Goal: Task Accomplishment & Management: Use online tool/utility

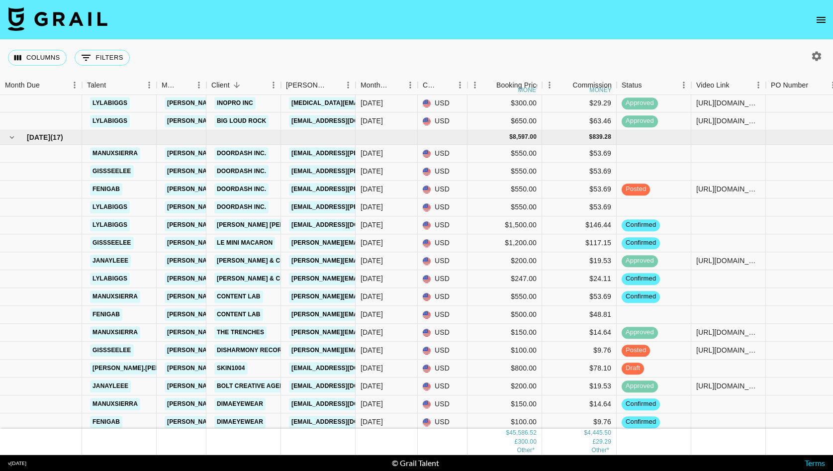
scroll to position [974, 0]
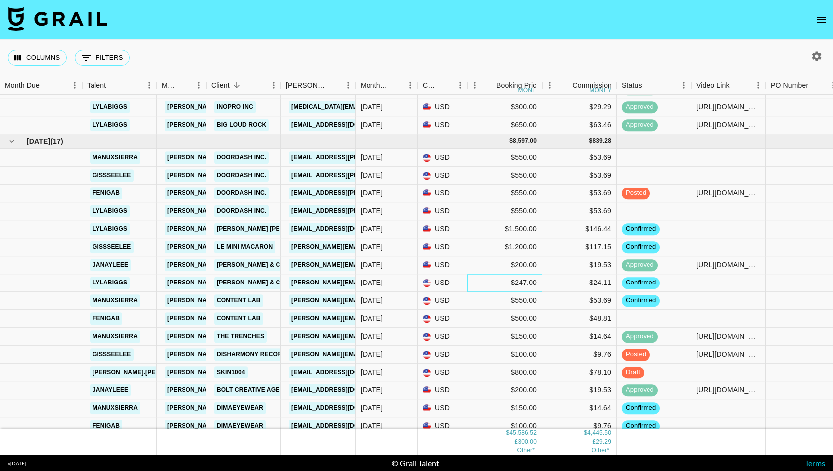
click at [522, 281] on div "$247.00" at bounding box center [505, 283] width 75 height 18
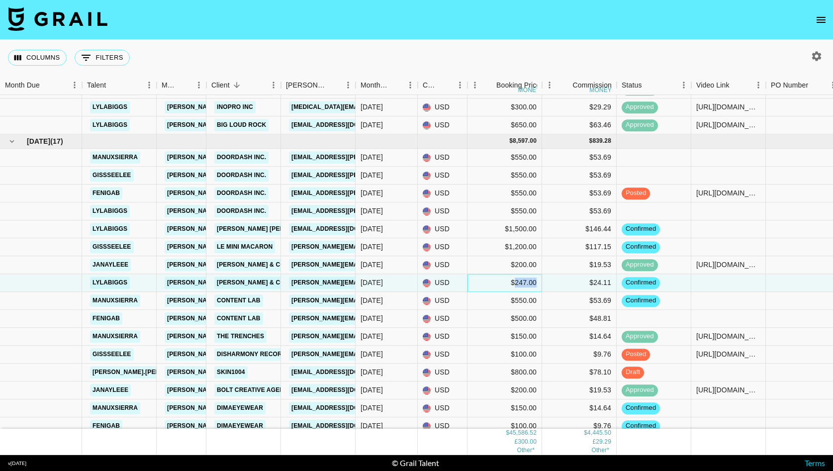
click at [522, 281] on div "$247.00" at bounding box center [505, 283] width 75 height 18
type input "250"
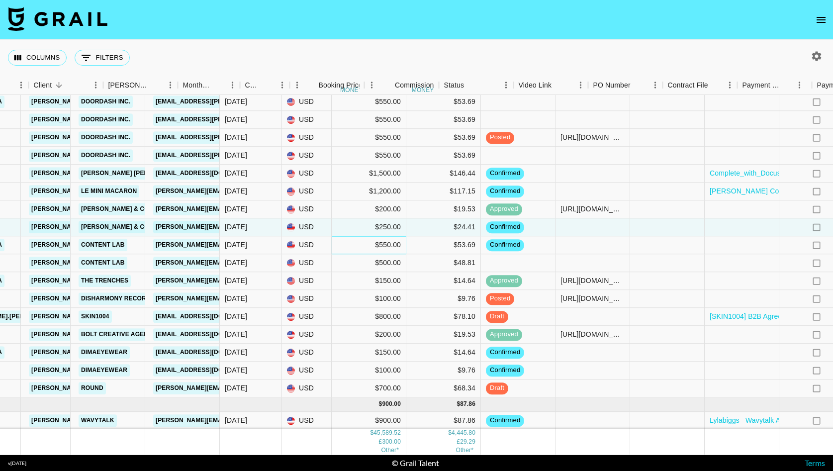
scroll to position [1030, 346]
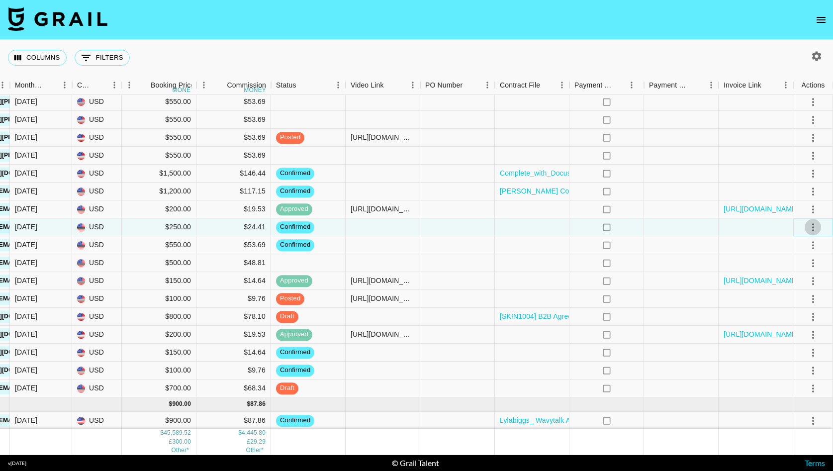
click at [813, 225] on icon "select merge strategy" at bounding box center [813, 227] width 12 height 12
click at [794, 284] on li "Draft Created" at bounding box center [800, 285] width 65 height 18
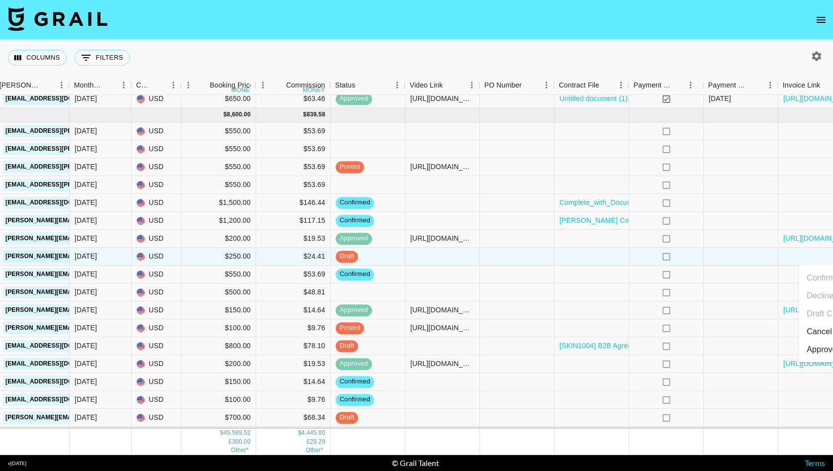
scroll to position [1000, 346]
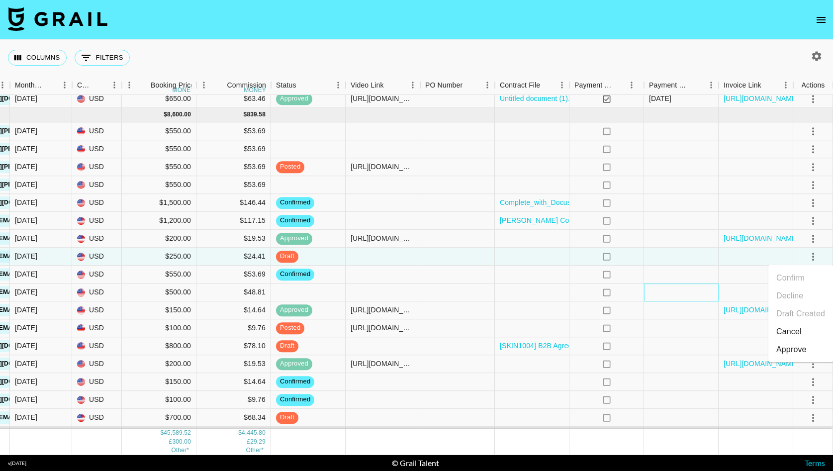
click at [645, 292] on div at bounding box center [681, 292] width 75 height 18
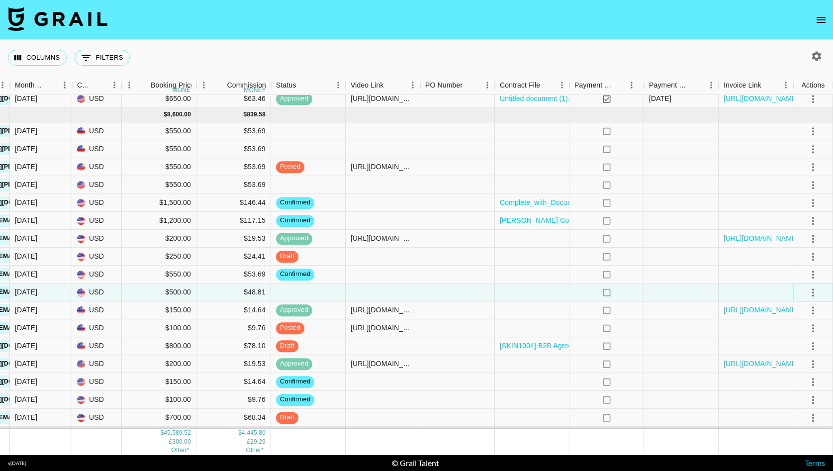
click at [807, 292] on icon "select merge strategy" at bounding box center [813, 292] width 12 height 12
click at [796, 316] on li "Confirm" at bounding box center [800, 313] width 65 height 18
drag, startPoint x: 581, startPoint y: 319, endPoint x: 592, endPoint y: 320, distance: 11.5
click at [581, 320] on div "no" at bounding box center [606, 328] width 75 height 18
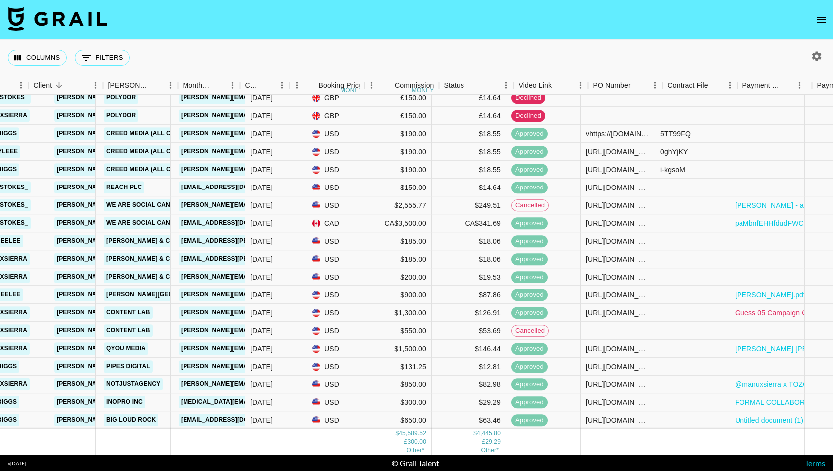
scroll to position [687, 0]
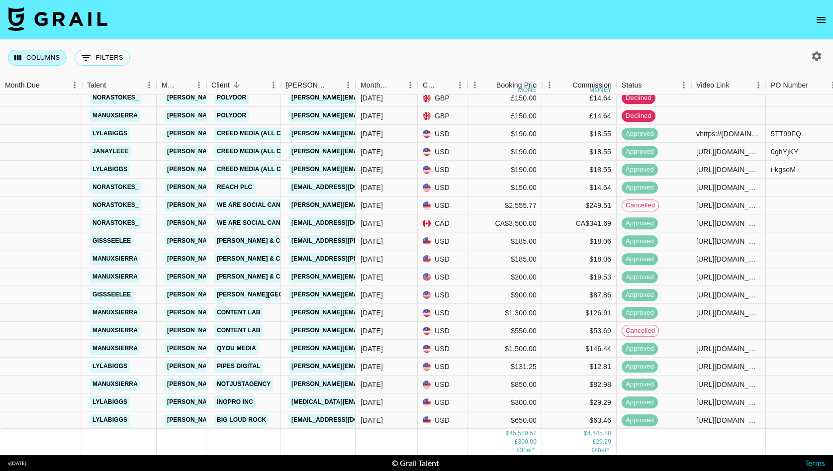
click at [62, 56] on button "Columns" at bounding box center [37, 58] width 59 height 16
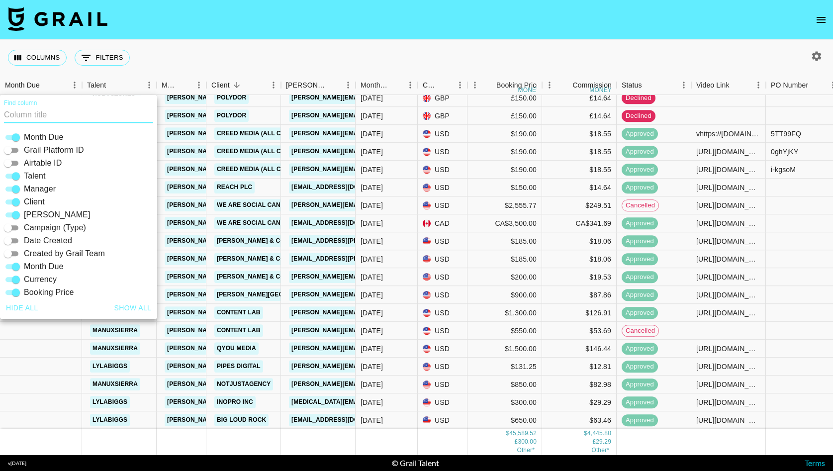
click at [11, 161] on input "Airtable ID" at bounding box center [8, 163] width 36 height 12
checkbox input "true"
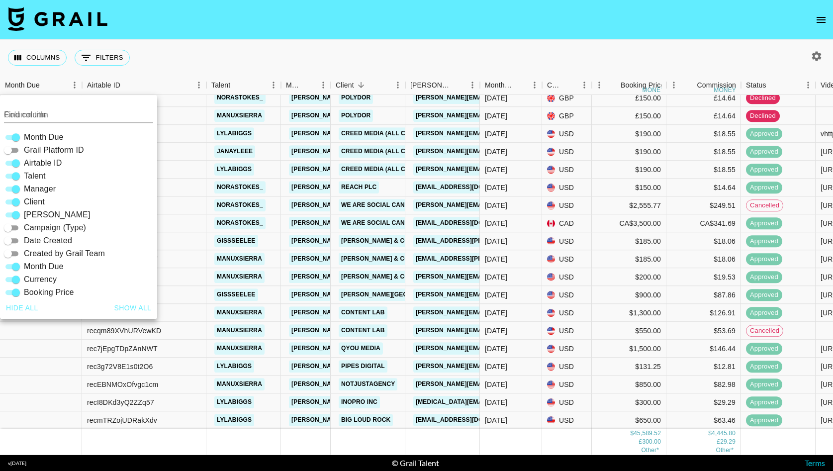
scroll to position [669, 0]
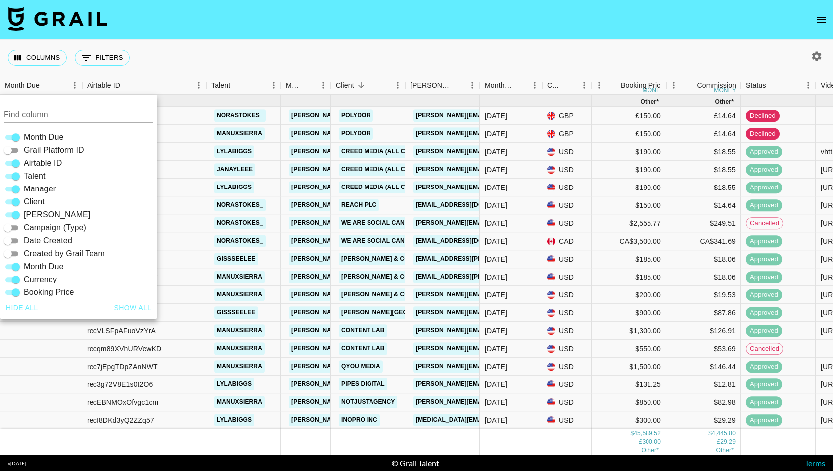
click at [12, 146] on input "Grail Platform ID" at bounding box center [8, 150] width 36 height 12
checkbox input "true"
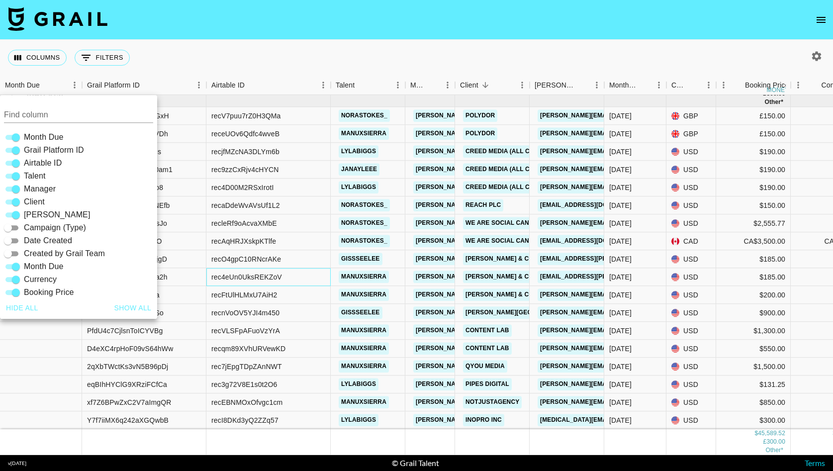
click at [305, 278] on div "rec4eUn0UksREKZoV" at bounding box center [268, 278] width 124 height 18
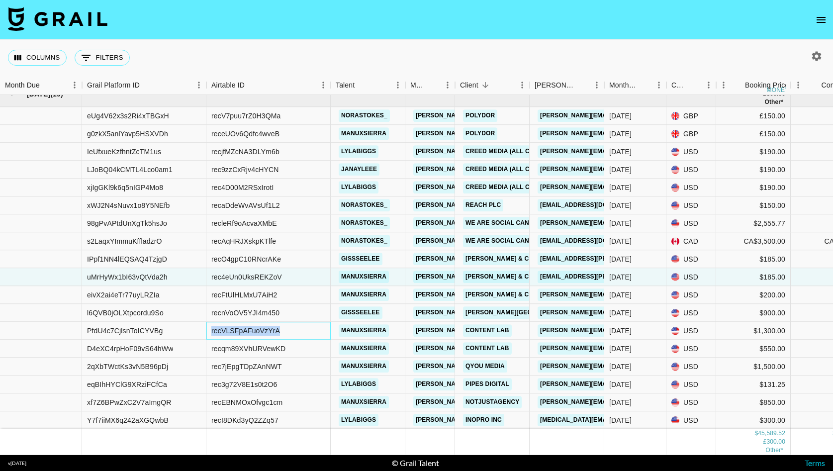
drag, startPoint x: 282, startPoint y: 330, endPoint x: 200, endPoint y: 328, distance: 81.6
click at [200, 328] on div "PfdU4c7CjlsnToICYVBg recVLSFpAFuoVzYrA manuxsierra [EMAIL_ADDRESS][DOMAIN_NAME]…" at bounding box center [713, 331] width 1427 height 18
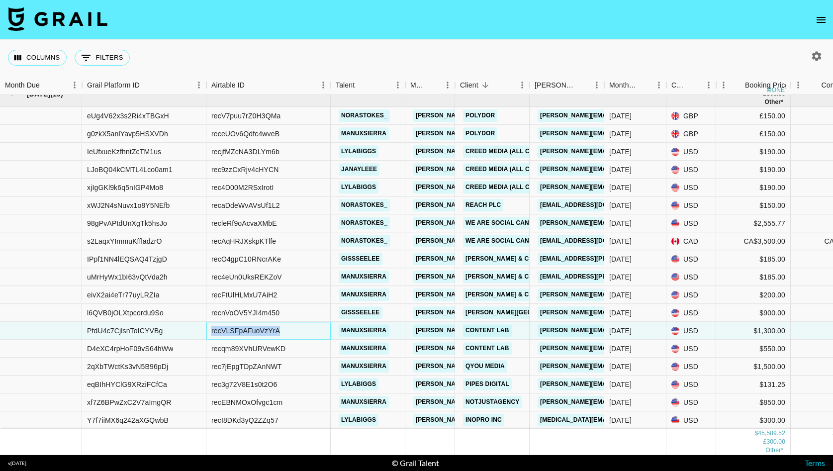
copy div "recVLSFpAFuoVzYrA"
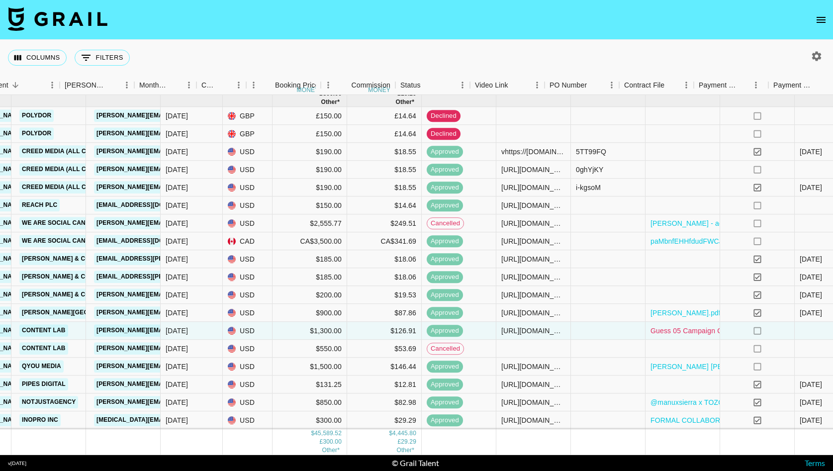
scroll to position [668, 594]
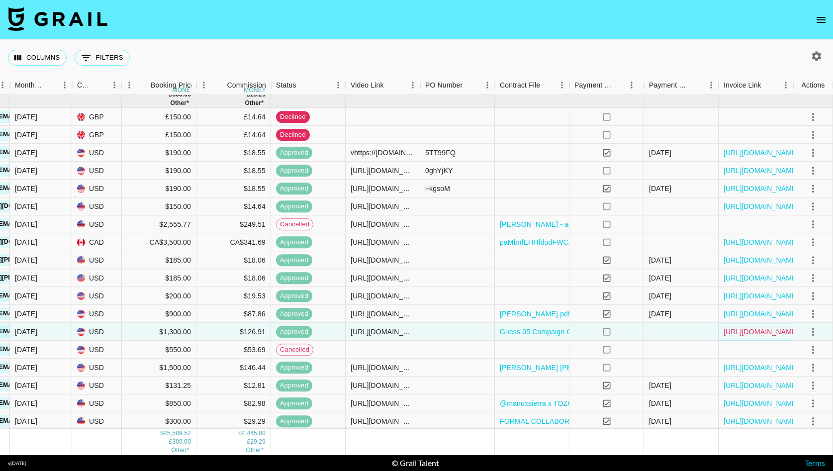
click at [741, 331] on link "[URL][DOMAIN_NAME]" at bounding box center [761, 332] width 75 height 10
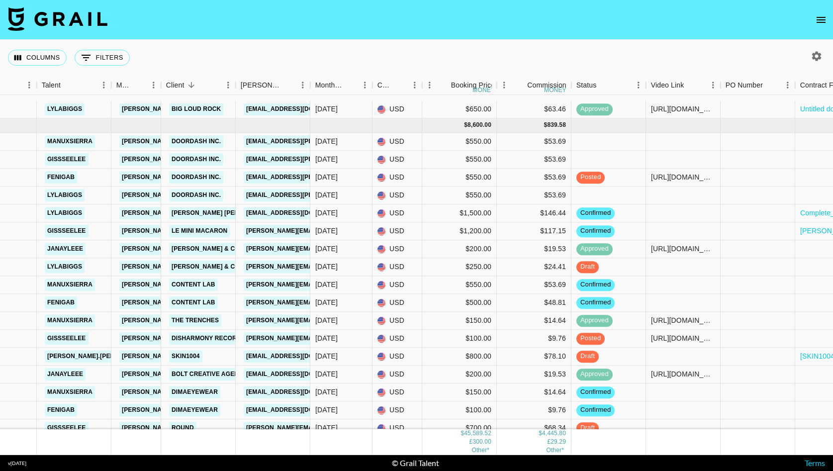
scroll to position [1037, 294]
